Goal: Information Seeking & Learning: Learn about a topic

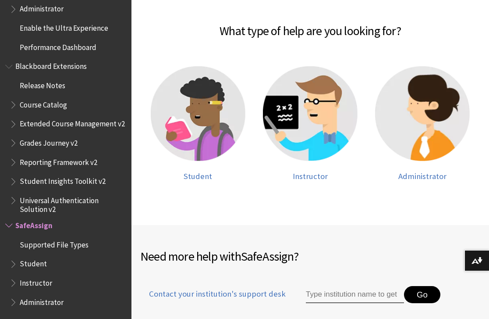
scroll to position [193, 0]
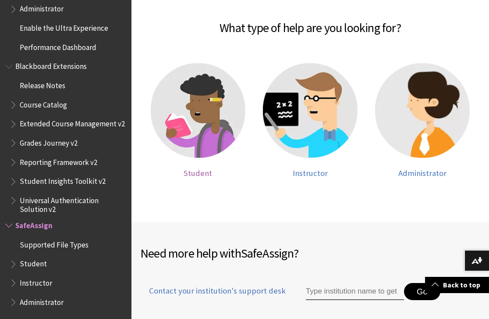
click at [214, 88] on img at bounding box center [198, 110] width 95 height 95
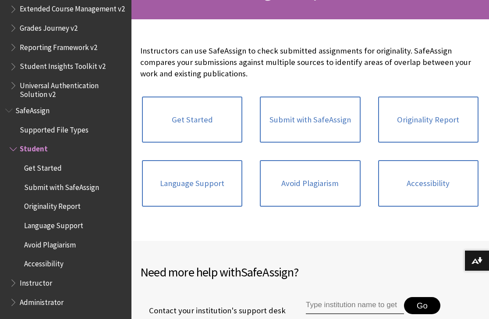
scroll to position [197, 0]
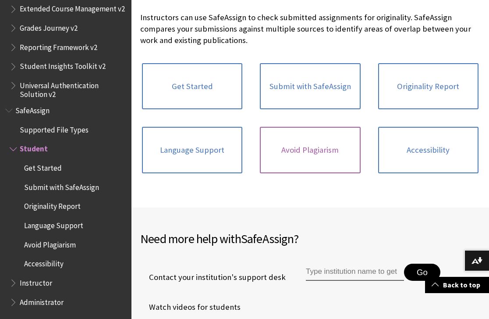
click at [300, 149] on link "Avoid Plagiarism" at bounding box center [310, 150] width 100 height 46
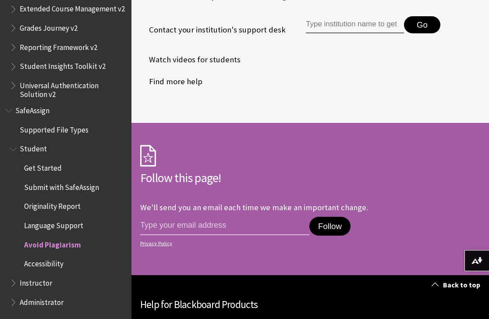
scroll to position [997, 0]
